Goal: Check status: Check status

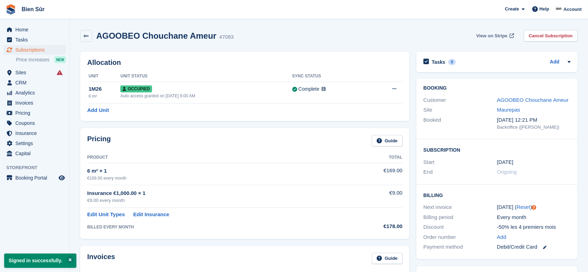
click at [505, 38] on span "View on Stripe" at bounding box center [491, 35] width 31 height 7
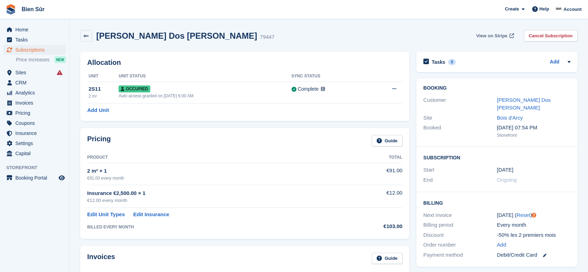
click at [490, 35] on span "View on Stripe" at bounding box center [491, 35] width 31 height 7
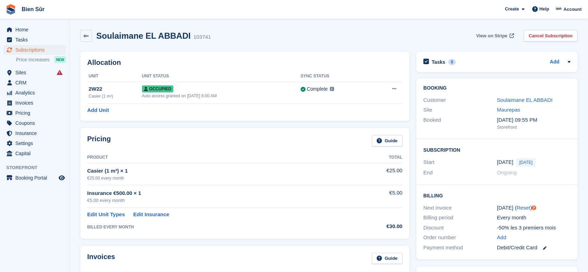
click at [487, 35] on span "View on Stripe" at bounding box center [491, 35] width 31 height 7
